Goal: Transaction & Acquisition: Purchase product/service

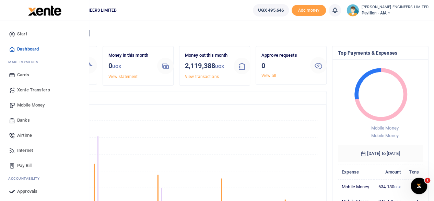
click at [31, 106] on span "Mobile Money" at bounding box center [30, 105] width 27 height 7
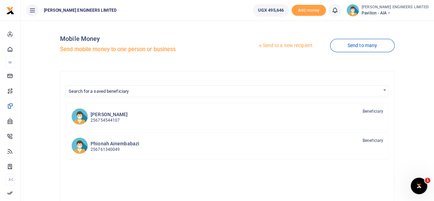
click at [289, 46] on link "Send to a new recipient" at bounding box center [285, 45] width 90 height 12
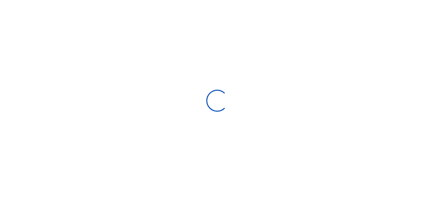
select select "Loading bundles"
select select
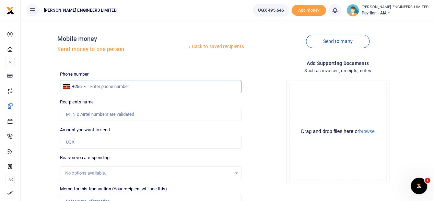
click at [100, 86] on input "text" at bounding box center [151, 86] width 182 height 13
type input "1"
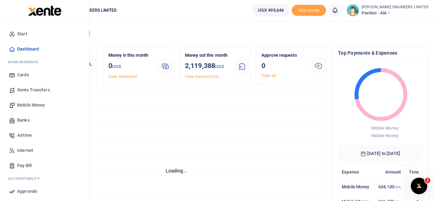
click at [32, 106] on span "Mobile Money" at bounding box center [30, 105] width 27 height 7
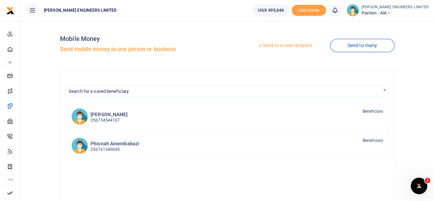
click at [295, 46] on link "Send to a new recipient" at bounding box center [285, 45] width 90 height 12
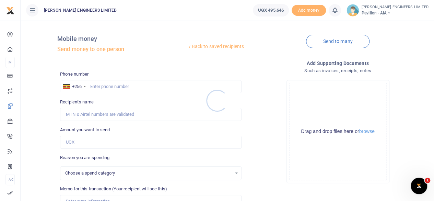
click at [95, 81] on div at bounding box center [217, 100] width 434 height 201
select select
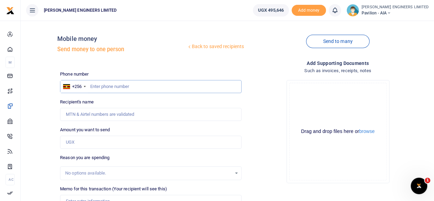
click at [100, 86] on input "text" at bounding box center [151, 86] width 182 height 13
type input "760858547"
type input "Anthony Ainamani"
type input "760858547"
click at [76, 144] on input "Amount you want to send" at bounding box center [151, 142] width 182 height 13
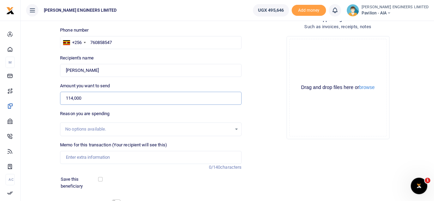
scroll to position [46, 0]
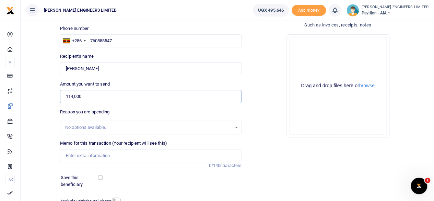
type input "114,000"
click at [77, 157] on input "Memo for this transaction (Your recipient will see this)" at bounding box center [151, 155] width 182 height 13
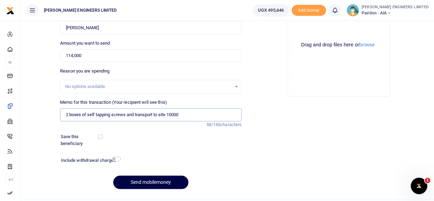
scroll to position [91, 0]
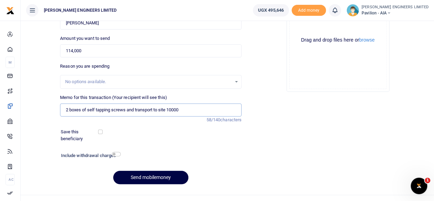
type input "2 boxes of self tapping screws and transport to site 10000"
click at [116, 154] on input "checkbox" at bounding box center [116, 154] width 9 height 4
checkbox input "true"
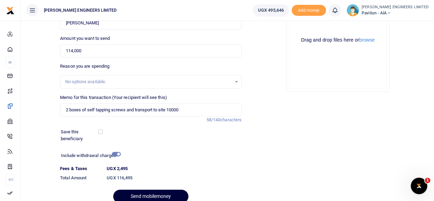
click at [156, 196] on button "Send mobilemoney" at bounding box center [150, 196] width 75 height 13
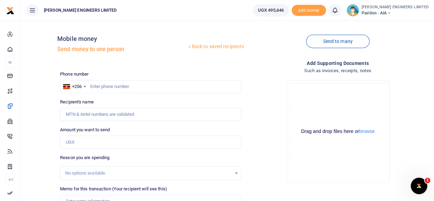
click at [339, 12] on icon at bounding box center [335, 11] width 7 height 8
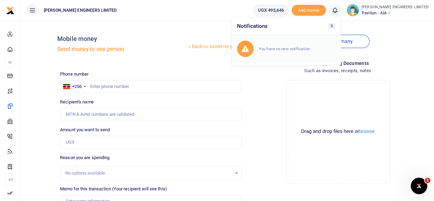
click at [304, 50] on small "You have no new notification" at bounding box center [284, 48] width 51 height 5
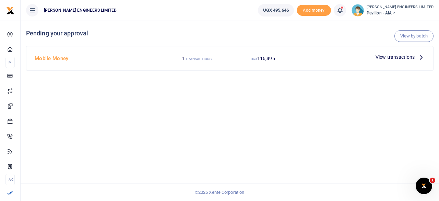
click at [391, 57] on span "View transactions" at bounding box center [395, 57] width 39 height 8
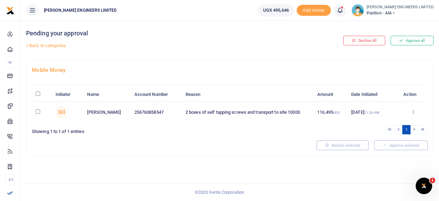
click at [37, 111] on input "checkbox" at bounding box center [38, 111] width 4 height 4
checkbox input "true"
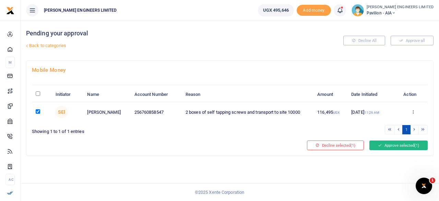
click at [391, 144] on button "Approve selected (1)" at bounding box center [399, 145] width 58 height 10
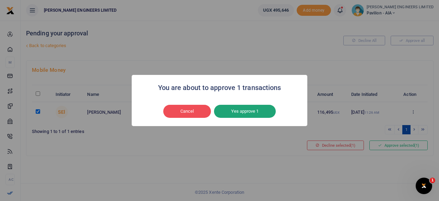
click at [256, 110] on button "Yes approve 1" at bounding box center [245, 111] width 62 height 13
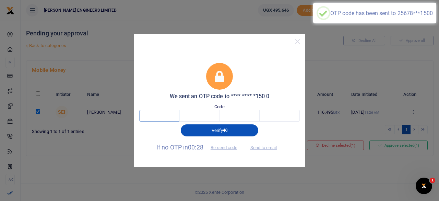
click at [159, 116] on input "text" at bounding box center [159, 116] width 40 height 12
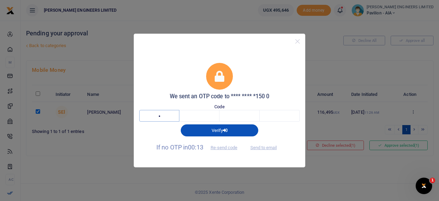
type input "7"
type input "5"
type input "1"
type input "0"
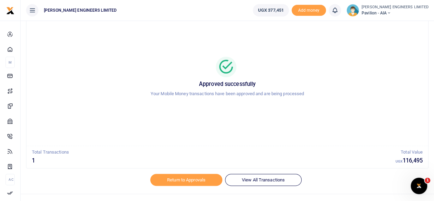
scroll to position [35, 0]
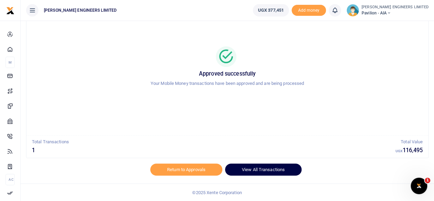
click at [271, 171] on link "View All Transactions" at bounding box center [263, 169] width 77 height 12
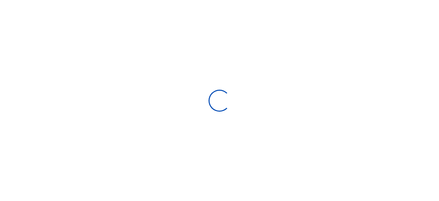
select select
type input "[DATE] - [DATE]"
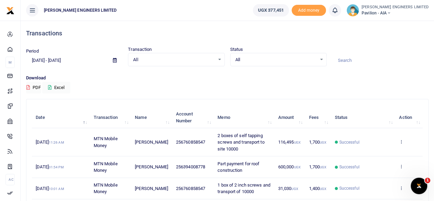
click at [391, 12] on icon at bounding box center [389, 13] width 4 height 5
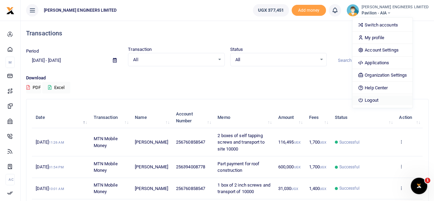
click at [389, 101] on link "Logout" at bounding box center [383, 100] width 60 height 10
